Goal: Navigation & Orientation: Find specific page/section

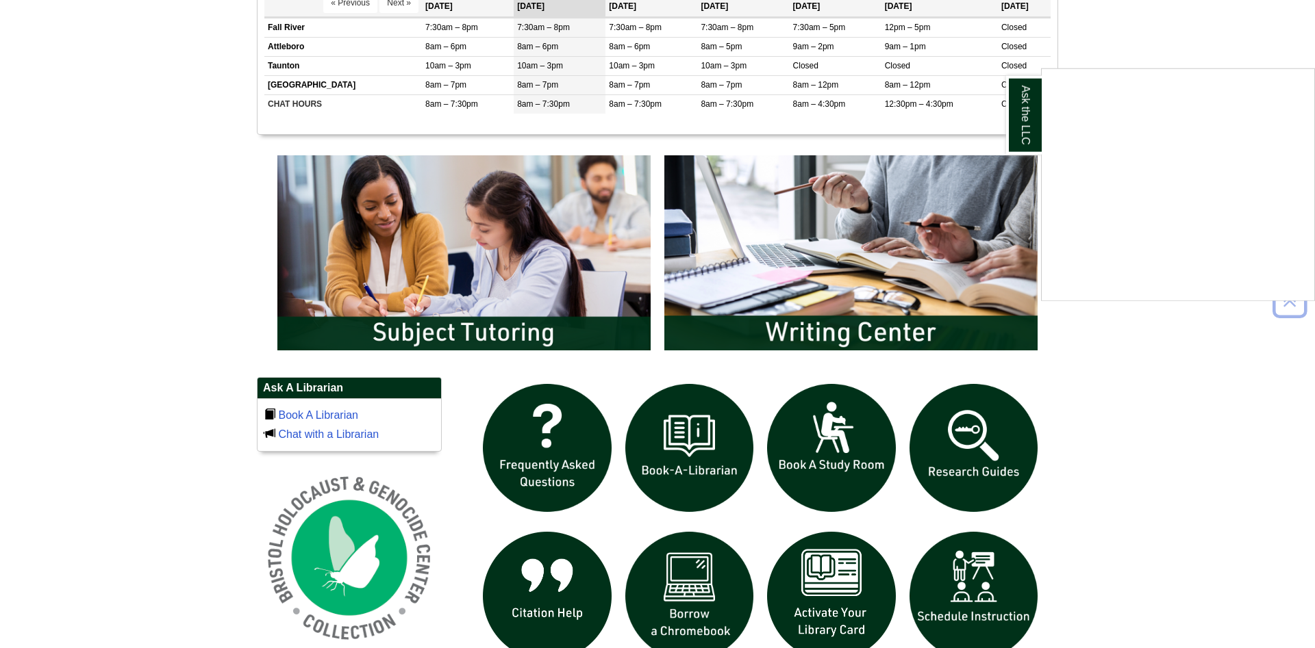
scroll to position [1101, 0]
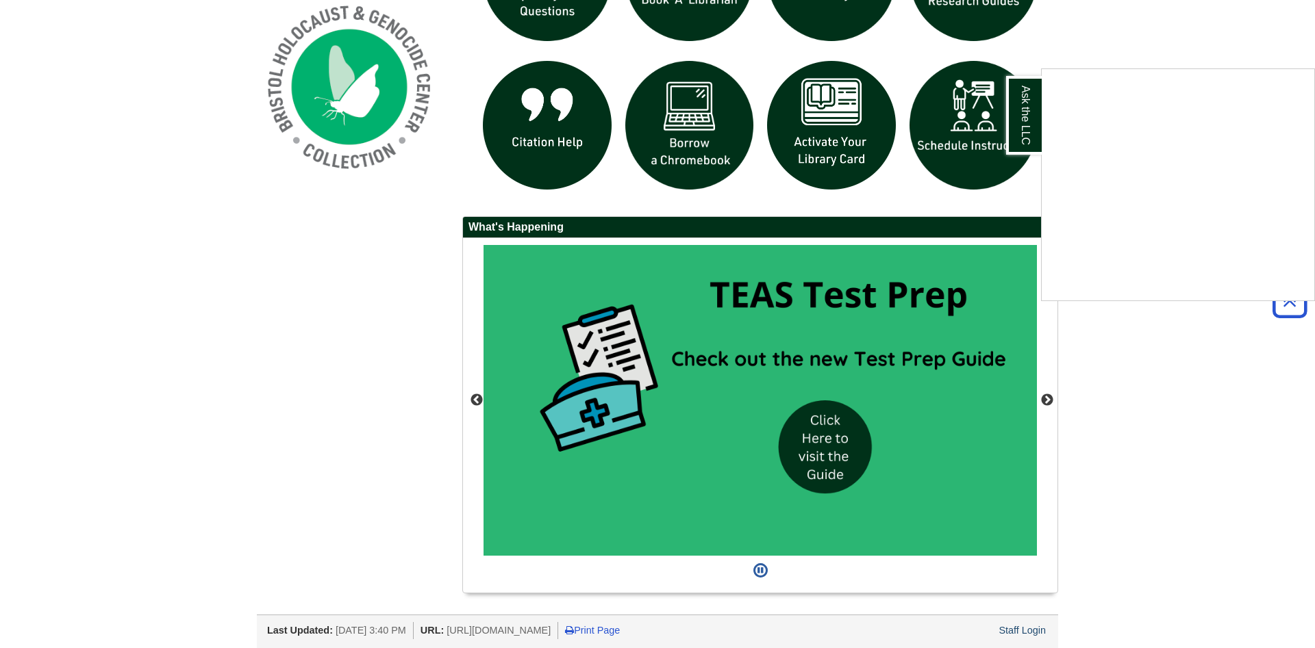
click at [1041, 632] on div "Ask the LLC" at bounding box center [657, 324] width 1315 height 648
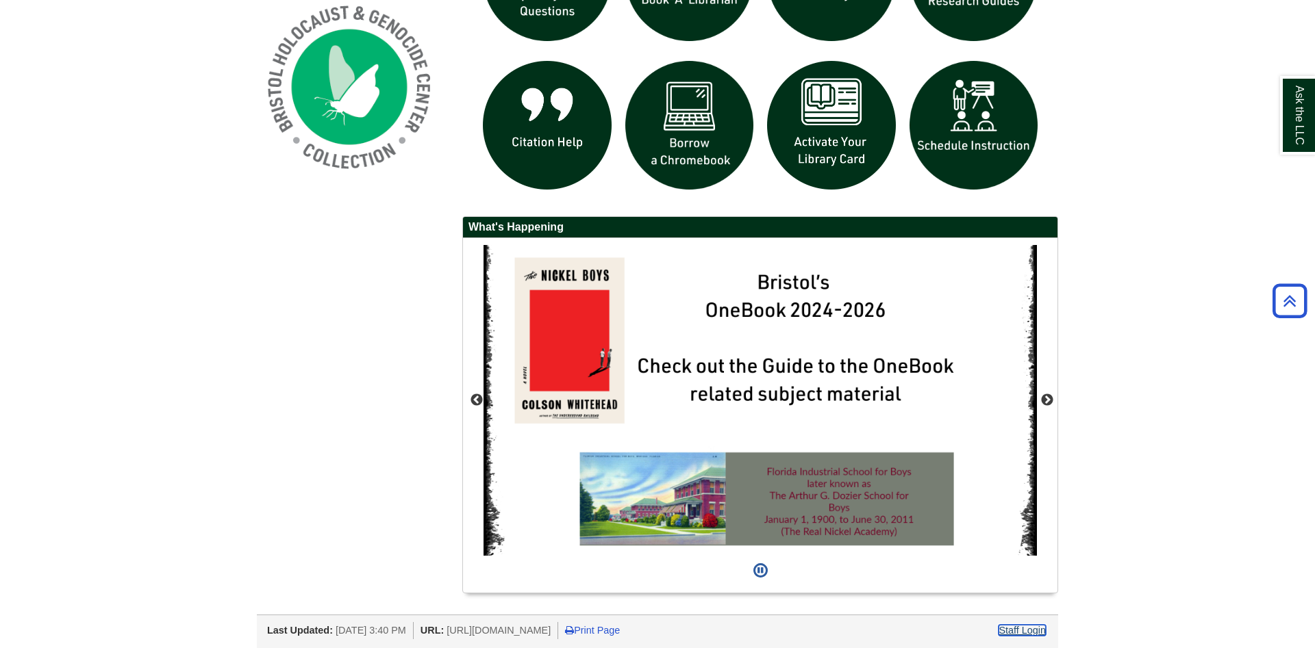
click at [1041, 632] on link "Staff Login" at bounding box center [1021, 630] width 47 height 11
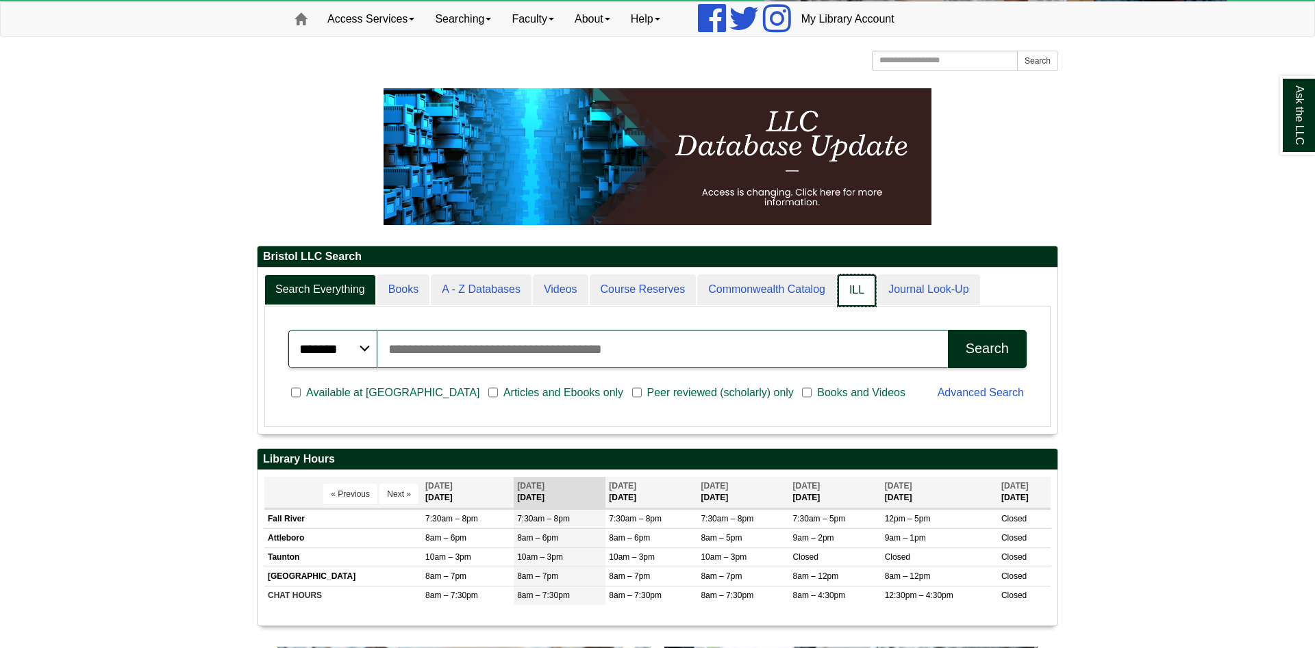
click at [848, 303] on link "ILL" at bounding box center [856, 291] width 38 height 32
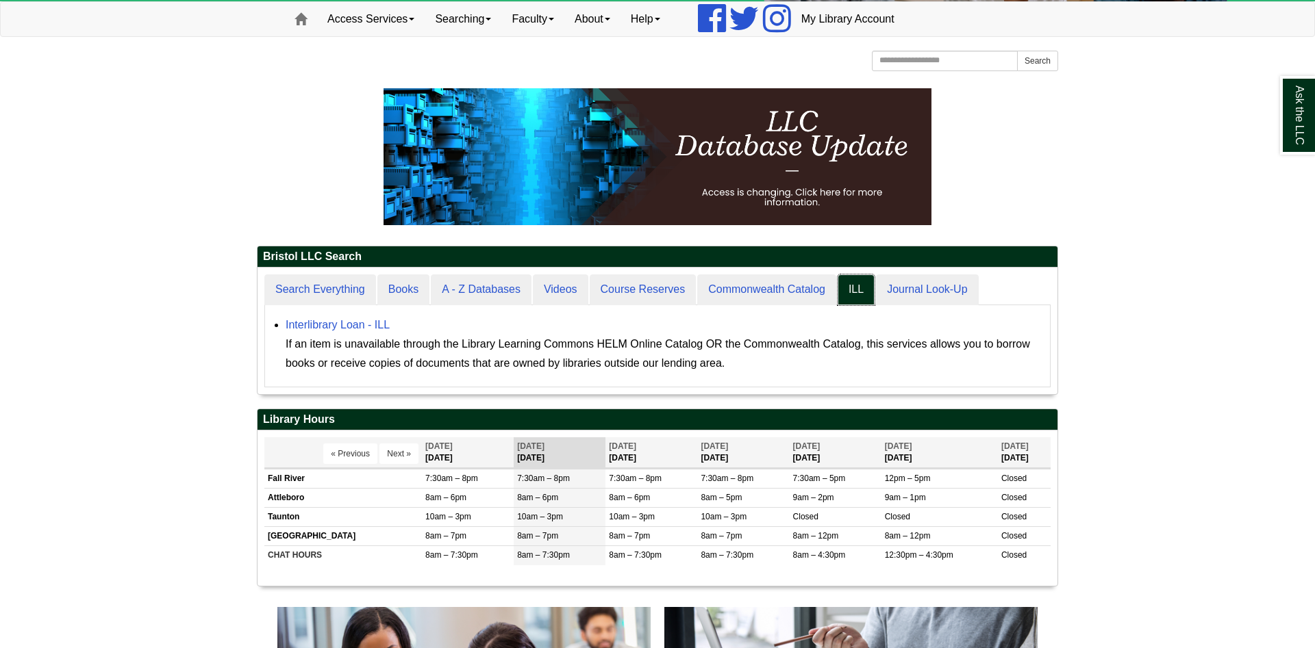
scroll to position [126, 800]
click at [329, 320] on link "Interlibrary Loan - ILL" at bounding box center [338, 325] width 104 height 12
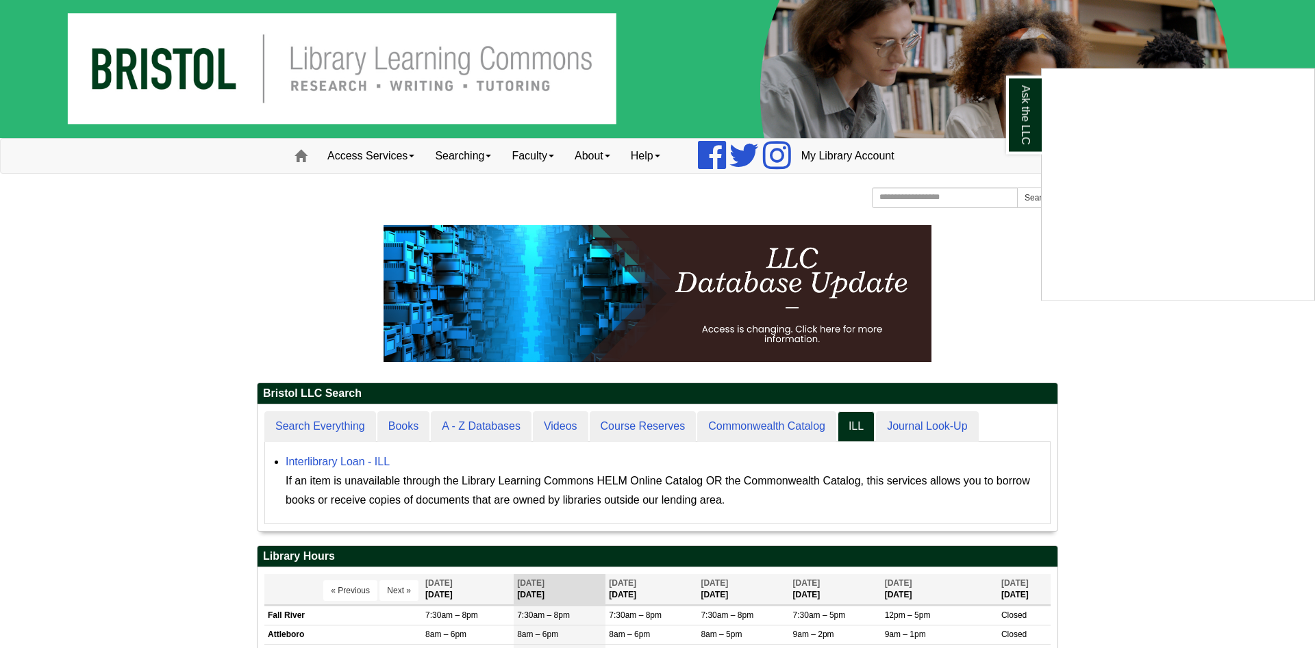
scroll to position [0, 0]
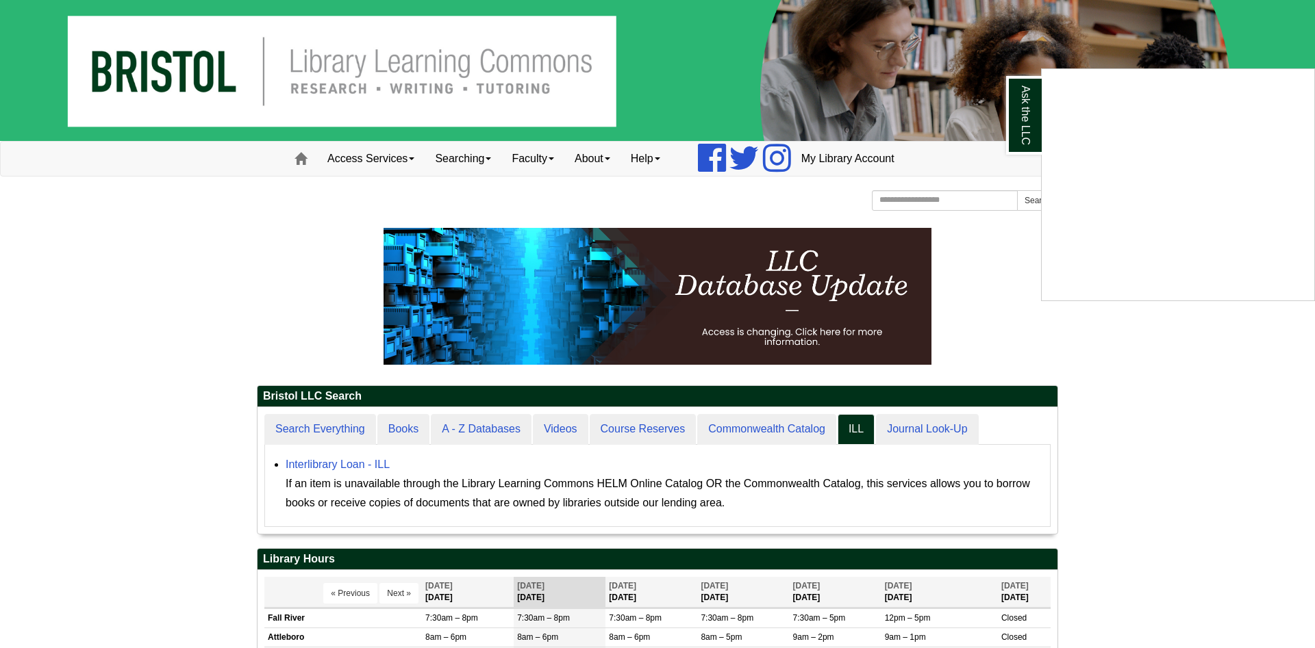
click at [73, 255] on div "Ask the LLC" at bounding box center [657, 324] width 1315 height 648
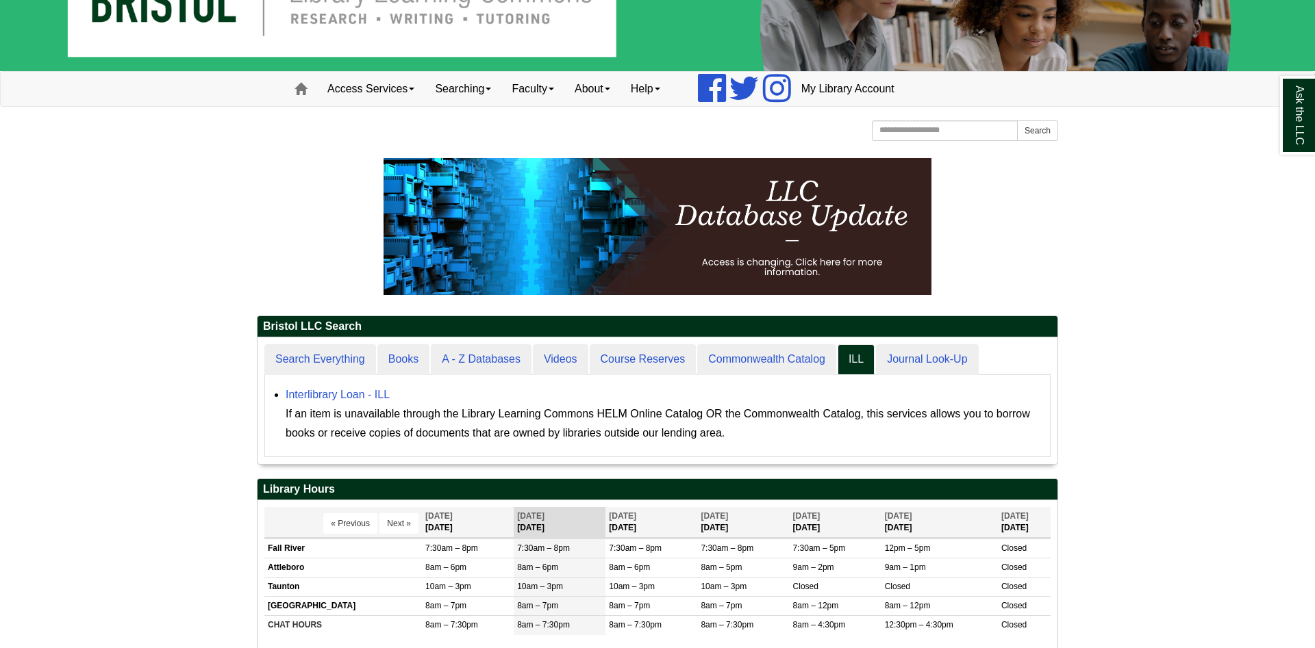
scroll to position [126, 800]
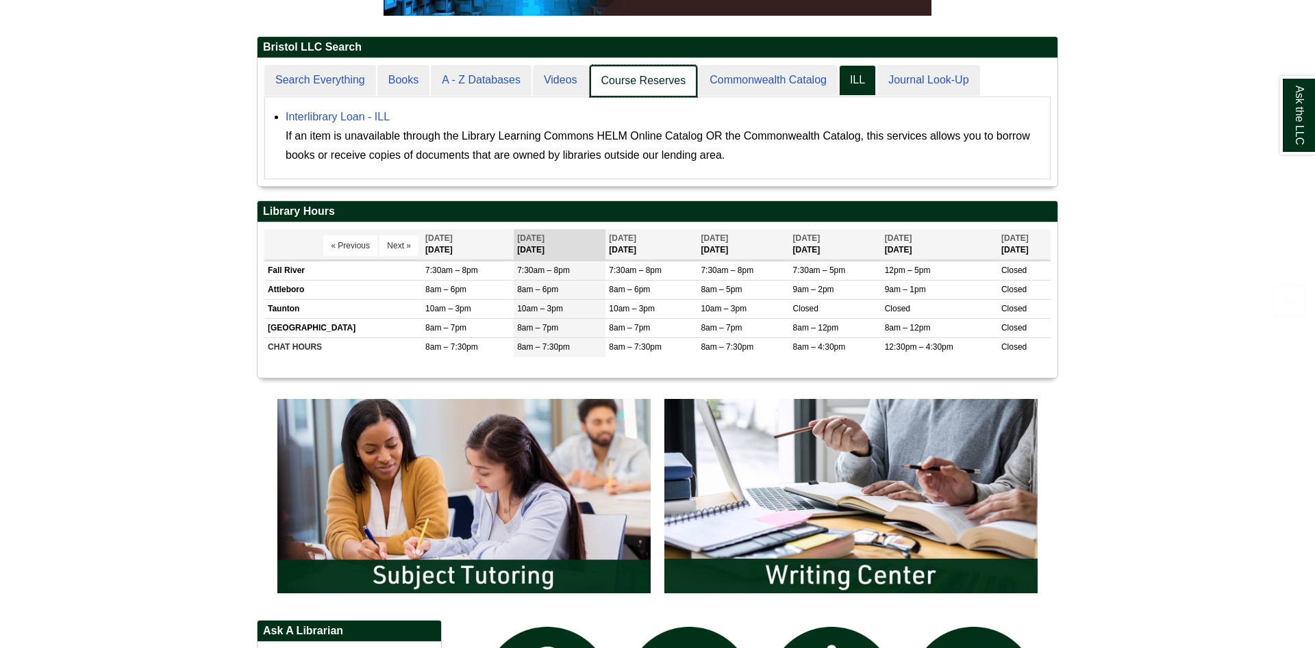
scroll to position [355, 594]
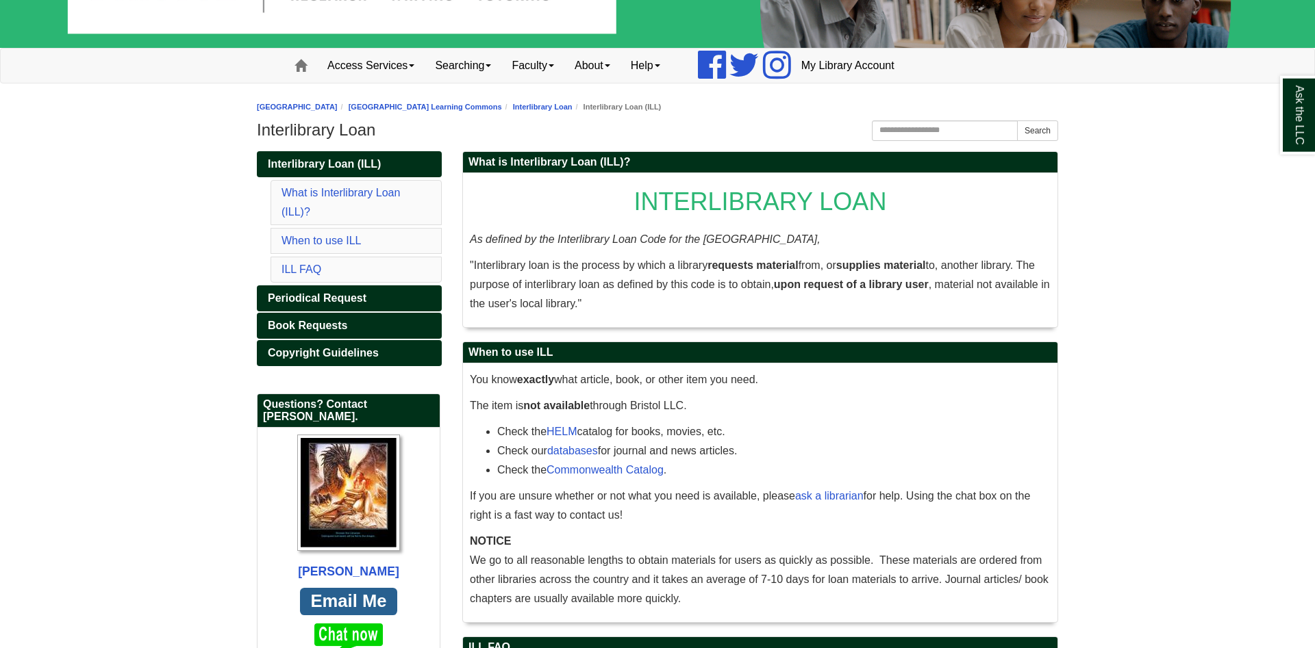
scroll to position [279, 0]
